Goal: Task Accomplishment & Management: Manage account settings

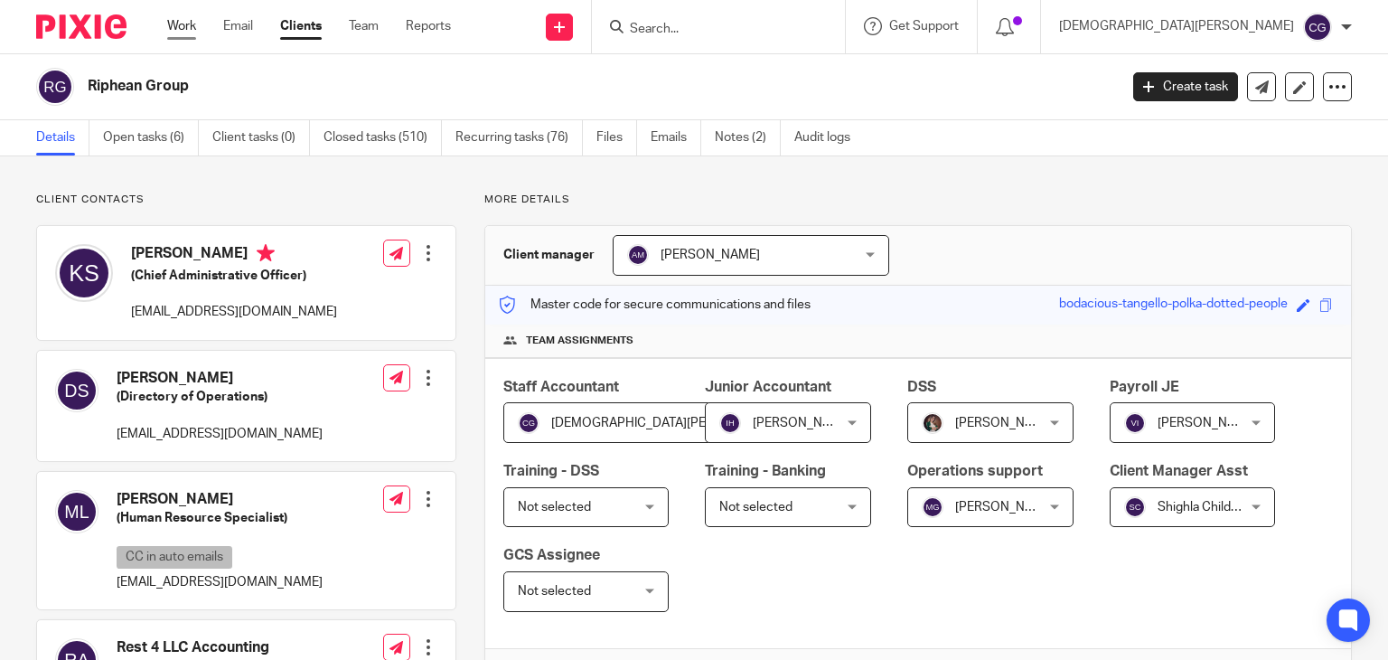
scroll to position [1442, 0]
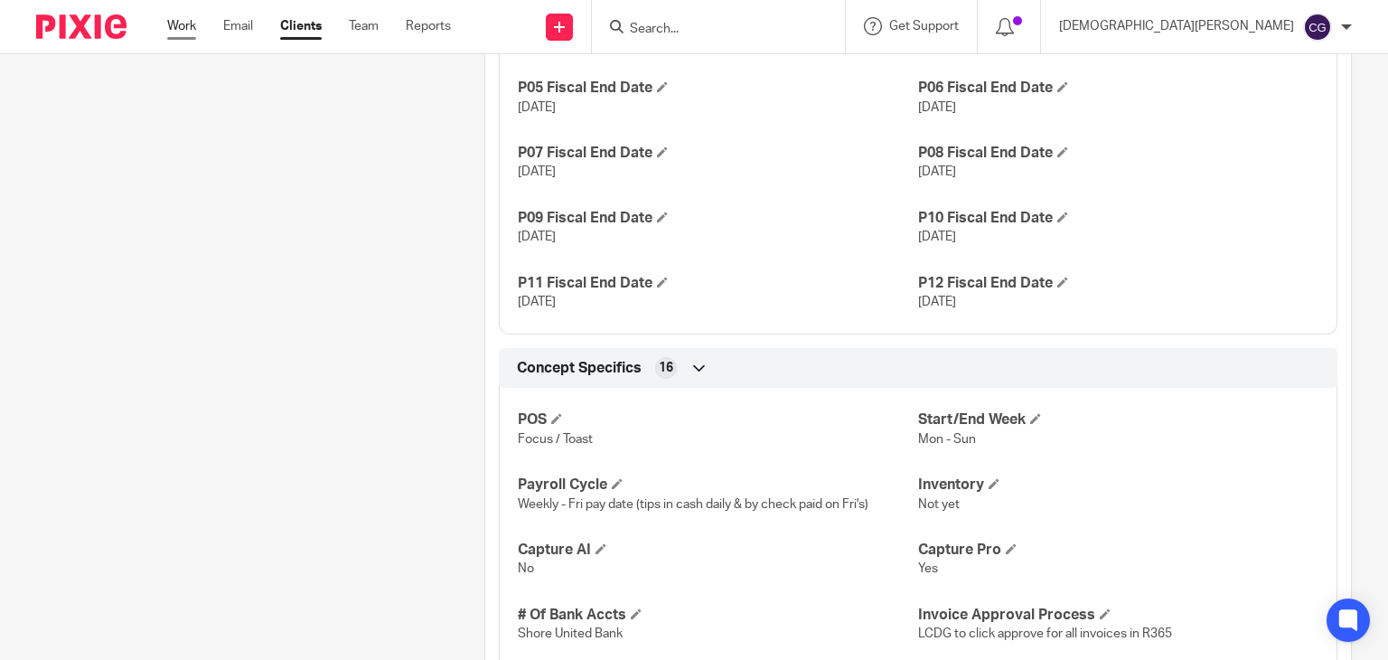
click at [180, 26] on link "Work" at bounding box center [181, 26] width 29 height 18
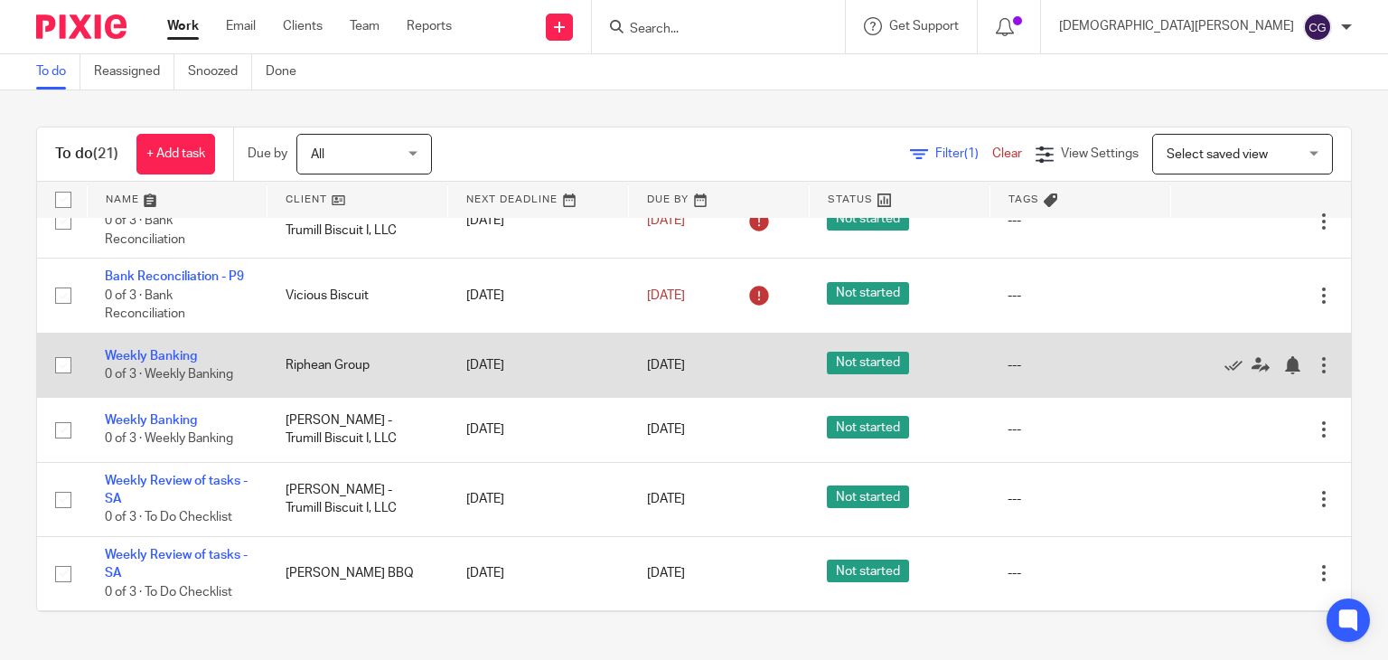
scroll to position [452, 0]
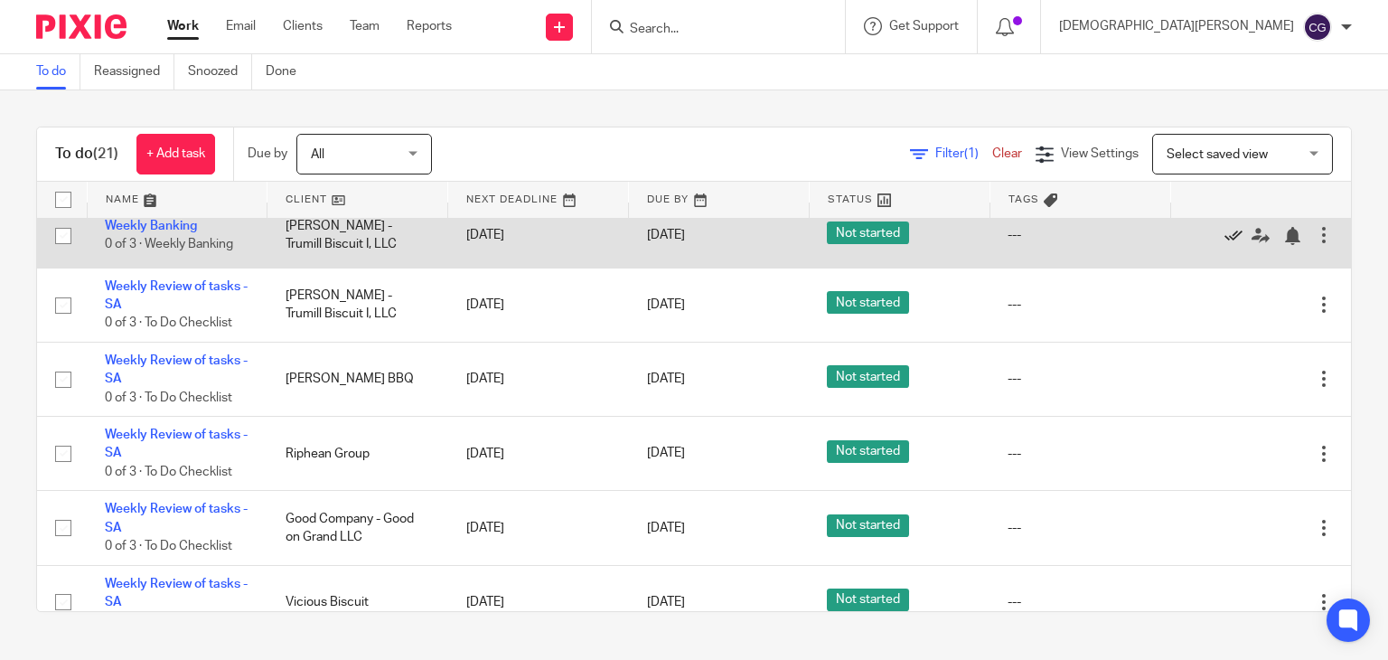
click at [1224, 245] on icon at bounding box center [1233, 236] width 18 height 18
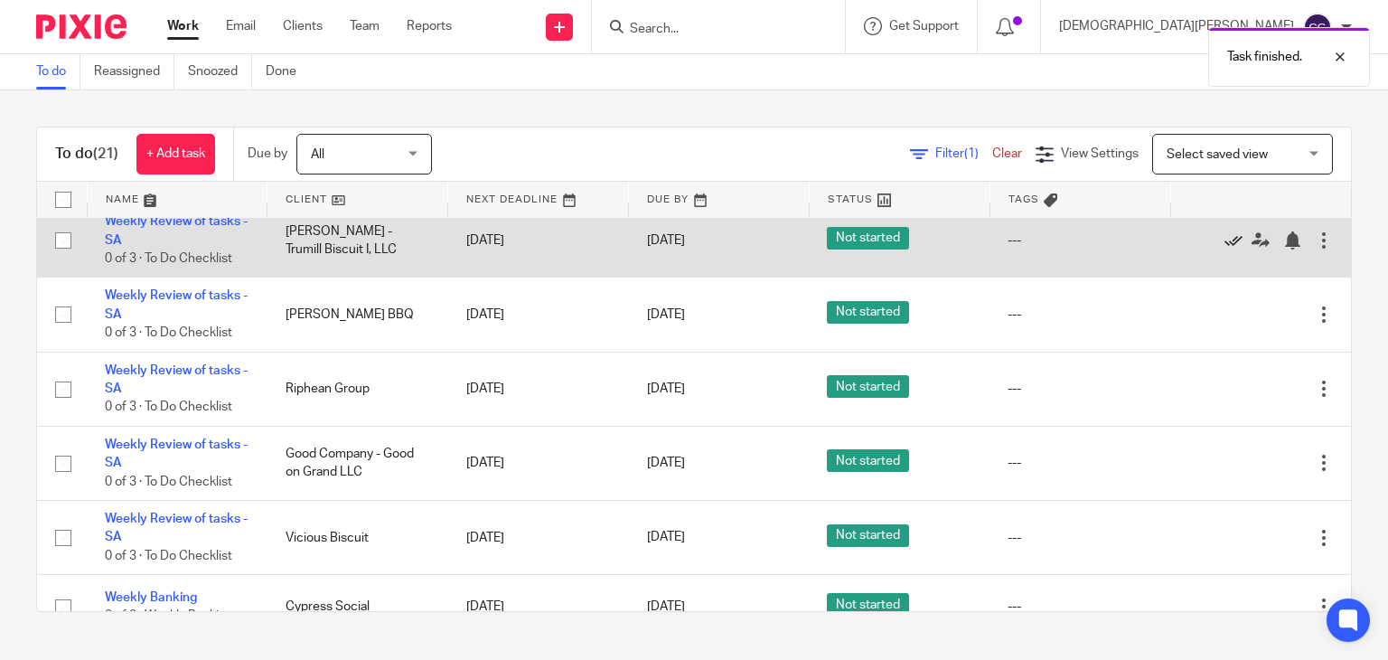
click at [1224, 249] on icon at bounding box center [1233, 240] width 18 height 18
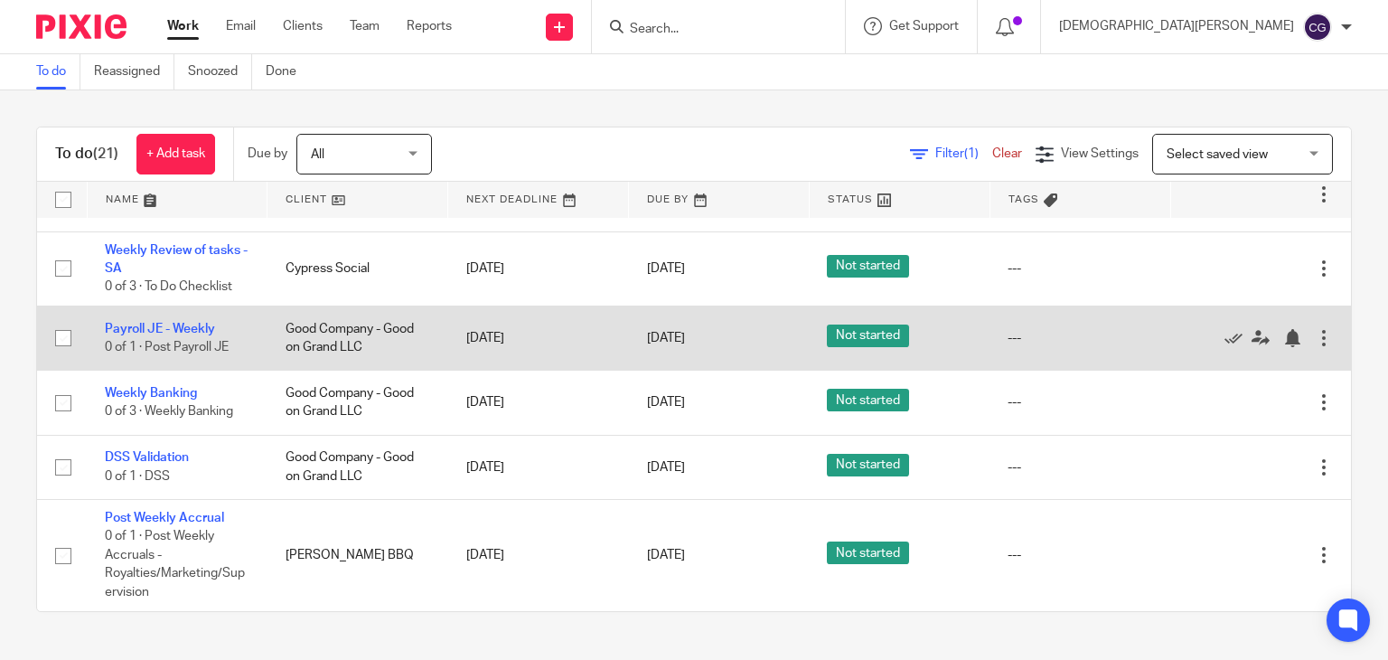
scroll to position [1087, 0]
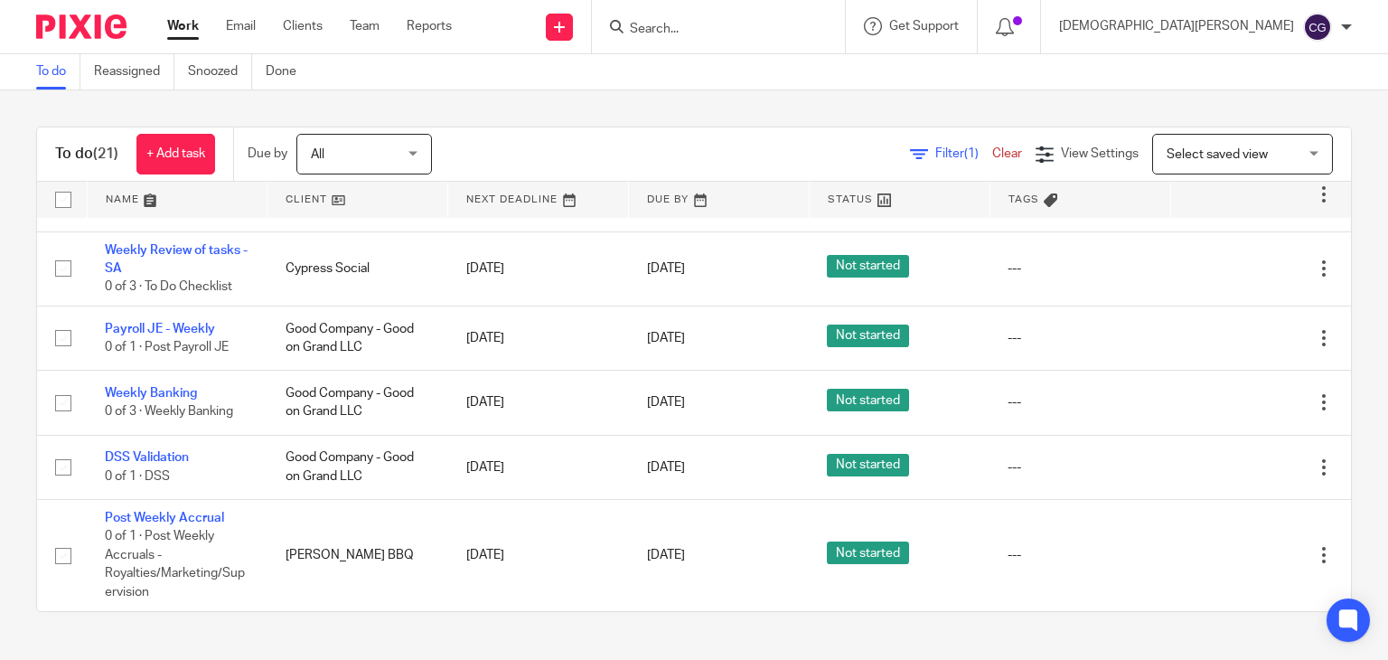
click at [61, 76] on link "To do" at bounding box center [58, 71] width 44 height 35
